Goal: Information Seeking & Learning: Compare options

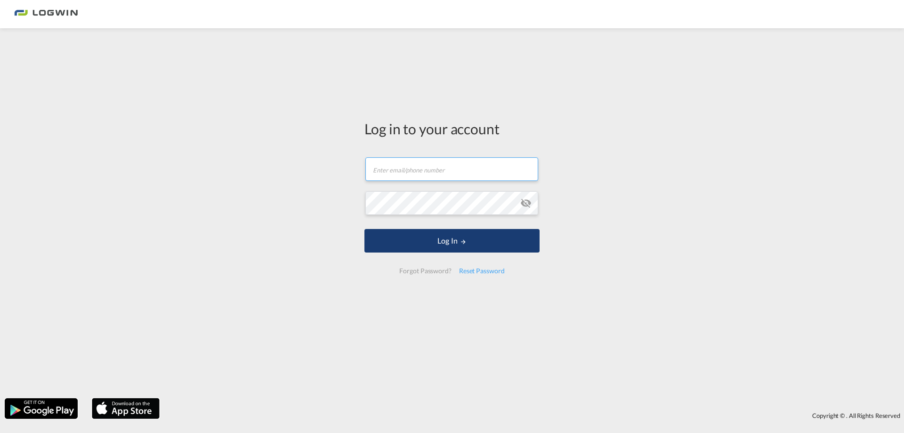
type input "[EMAIL_ADDRESS][DOMAIN_NAME]"
click at [456, 236] on button "Log In" at bounding box center [452, 241] width 175 height 24
